Goal: Information Seeking & Learning: Learn about a topic

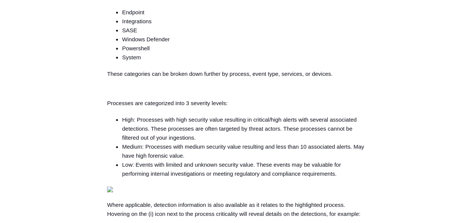
scroll to position [398, 0]
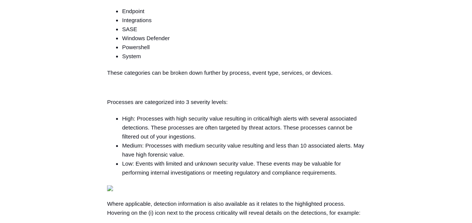
drag, startPoint x: 210, startPoint y: 98, endPoint x: 119, endPoint y: 120, distance: 93.6
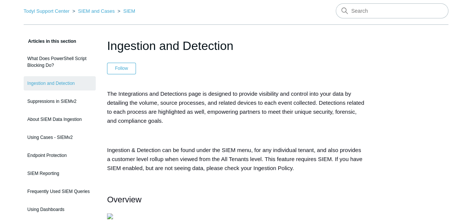
scroll to position [0, 0]
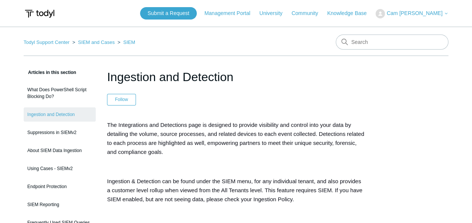
click at [33, 12] on img at bounding box center [40, 14] width 32 height 14
click at [289, 11] on link "University" at bounding box center [274, 13] width 30 height 8
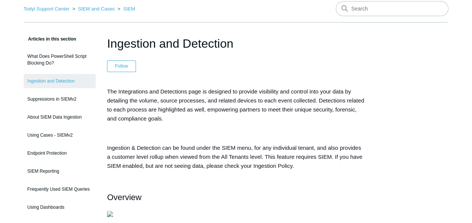
scroll to position [33, 0]
